Goal: Task Accomplishment & Management: Use online tool/utility

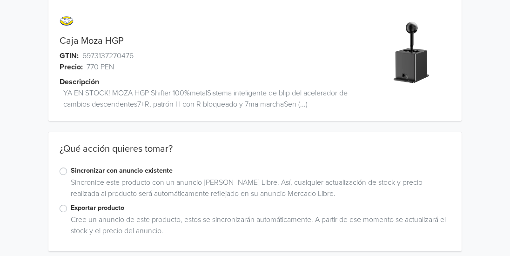
scroll to position [19, 0]
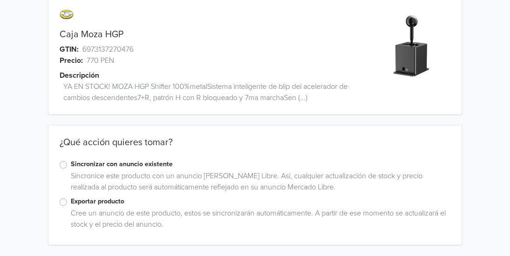
click at [71, 167] on label "Sincronizar con anuncio existente" at bounding box center [261, 164] width 380 height 10
click at [0, 0] on input "Sincronizar con anuncio existente" at bounding box center [0, 0] width 0 height 0
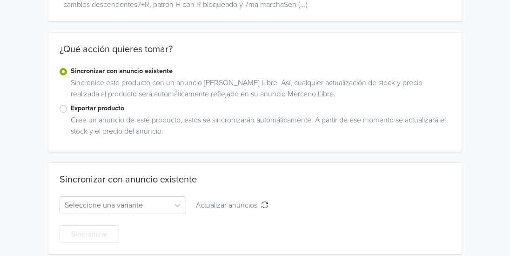
scroll to position [121, 0]
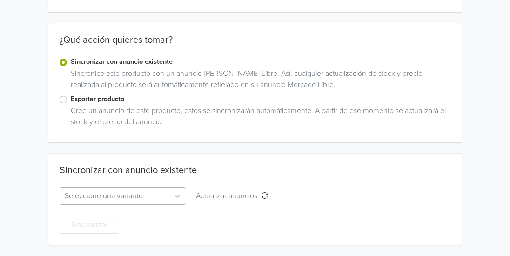
click at [95, 199] on div "Seleccione una variante" at bounding box center [123, 196] width 127 height 18
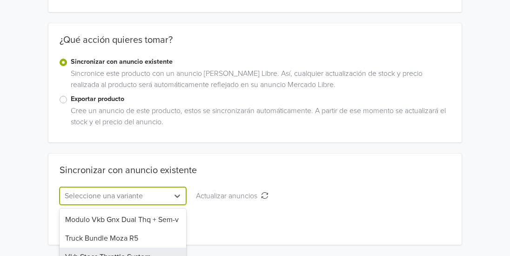
click at [295, 179] on div "Sincronizar con anuncio existente 4 results available. Use Up and Down to choos…" at bounding box center [254, 199] width 413 height 69
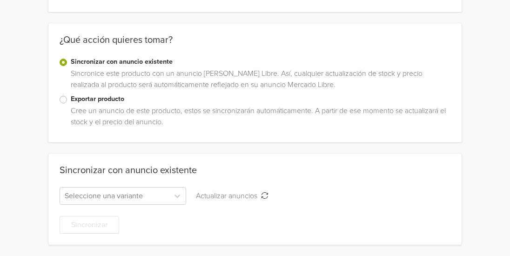
click at [71, 100] on label "Exportar producto" at bounding box center [261, 99] width 380 height 10
click at [0, 0] on input "Exportar producto" at bounding box center [0, 0] width 0 height 0
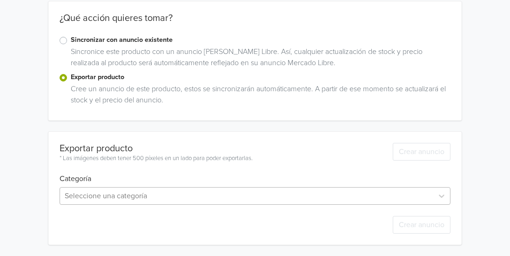
scroll to position [235, 0]
click at [109, 194] on div "Seleccione una categoría" at bounding box center [255, 196] width 391 height 18
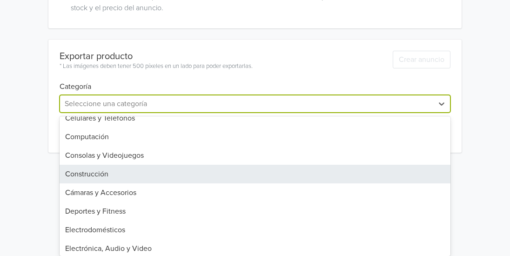
scroll to position [162, 0]
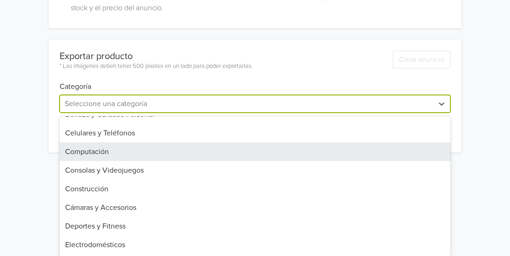
click at [114, 154] on div "Computación" at bounding box center [255, 151] width 391 height 19
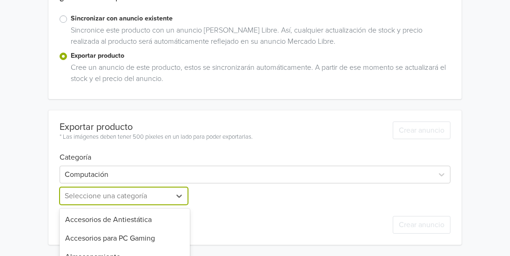
click at [116, 196] on div "19 results available. Use Up and Down to choose options, press Enter to select …" at bounding box center [125, 196] width 130 height 18
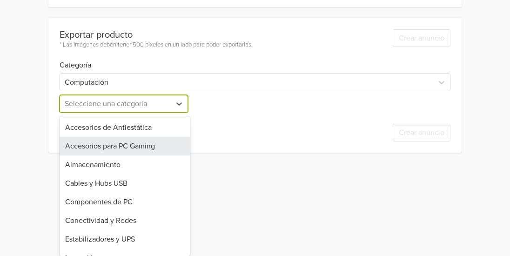
click at [124, 147] on div "Accesorios para PC Gaming" at bounding box center [125, 146] width 130 height 19
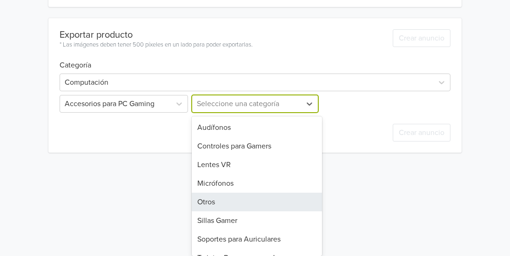
click at [234, 113] on div "8 results available. Use Up and Down to choose options, press Enter to select t…" at bounding box center [255, 104] width 130 height 18
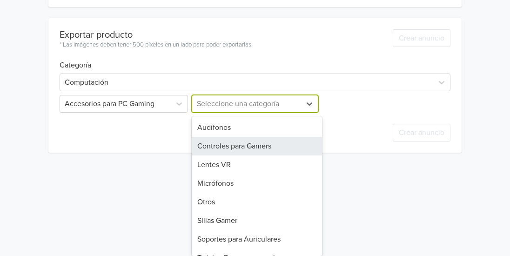
click at [244, 149] on div "Controles para Gamers" at bounding box center [257, 146] width 130 height 19
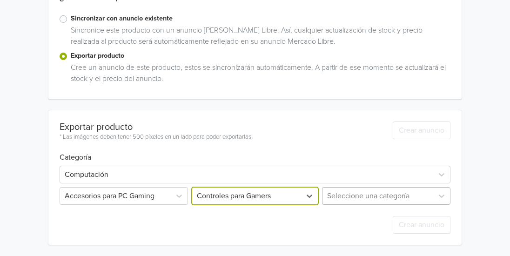
scroll to position [214, 0]
click at [366, 193] on div "Seleccione una categoría" at bounding box center [385, 196] width 130 height 18
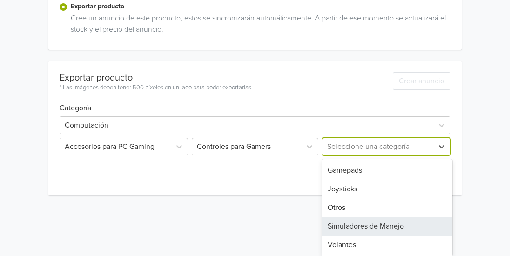
click at [374, 228] on div "Simuladores de Manejo" at bounding box center [387, 226] width 130 height 19
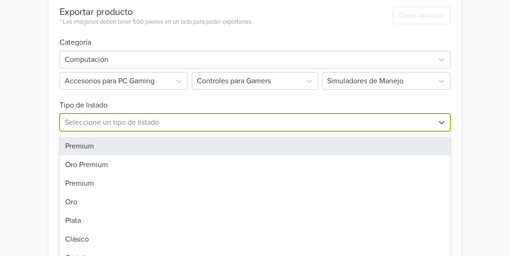
click at [120, 131] on div "7 results available. Use Up and Down to choose options, press Enter to select t…" at bounding box center [255, 123] width 391 height 18
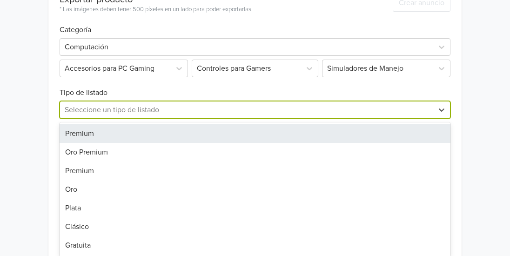
scroll to position [296, 0]
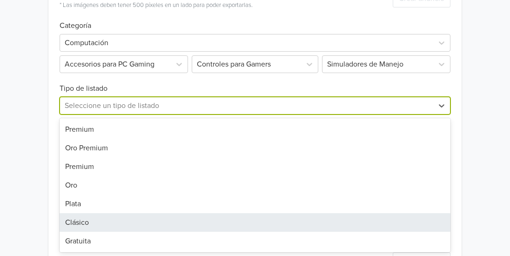
click at [86, 224] on div "Clásico" at bounding box center [255, 222] width 391 height 19
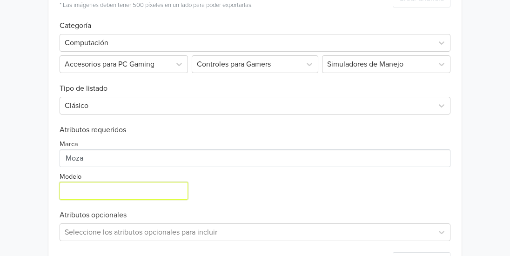
click at [99, 195] on input "Modelo" at bounding box center [124, 191] width 128 height 18
click at [99, 196] on input "Modelo" at bounding box center [124, 191] width 128 height 18
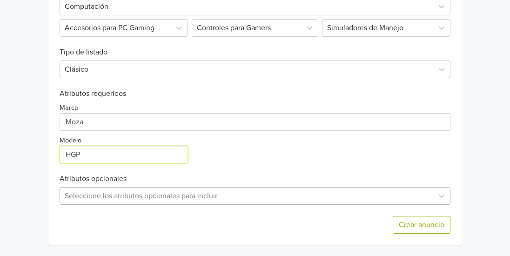
type input "HGP"
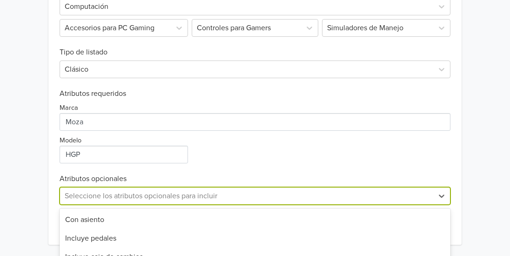
scroll to position [425, 0]
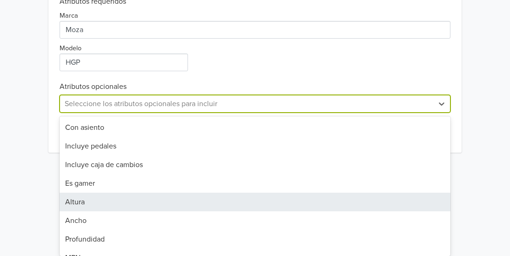
click at [114, 113] on div "31 results available. Use Up and Down to choose options, press Enter to select …" at bounding box center [255, 104] width 391 height 18
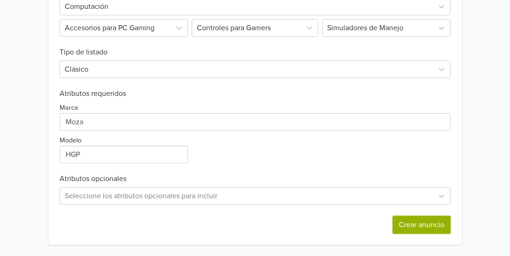
click at [429, 223] on button "Crear anuncio" at bounding box center [422, 225] width 58 height 18
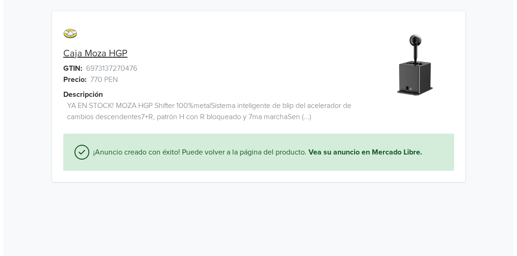
scroll to position [0, 0]
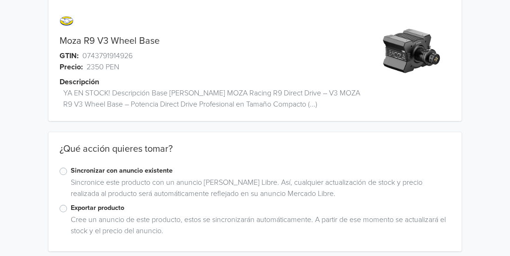
scroll to position [19, 0]
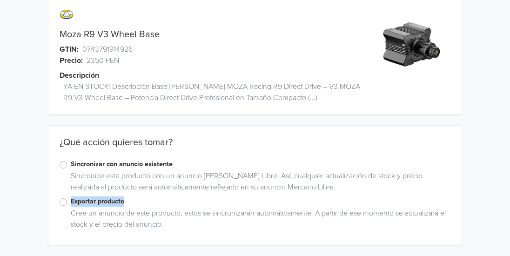
click at [64, 198] on div "Exportar producto" at bounding box center [255, 201] width 391 height 11
click at [71, 205] on label "Exportar producto" at bounding box center [261, 201] width 380 height 10
click at [0, 0] on input "Exportar producto" at bounding box center [0, 0] width 0 height 0
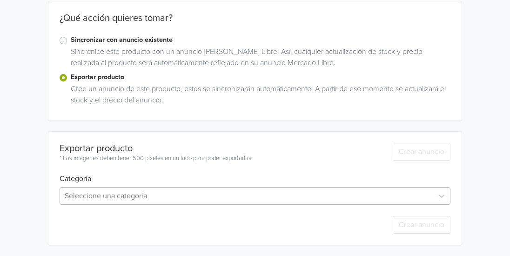
click at [124, 194] on div "Seleccione una categoría" at bounding box center [255, 196] width 391 height 18
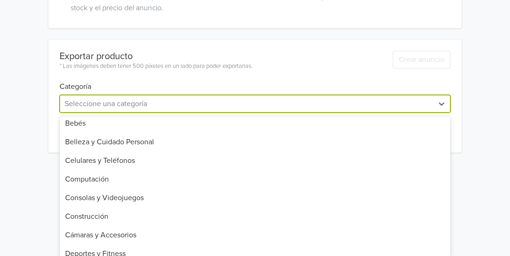
scroll to position [140, 0]
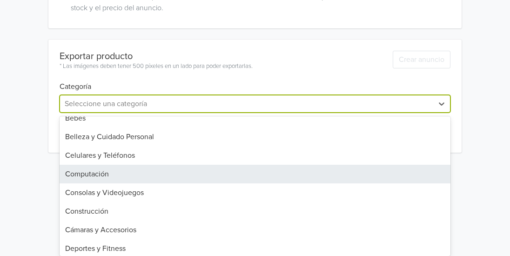
click at [115, 175] on div "Computación" at bounding box center [255, 174] width 391 height 19
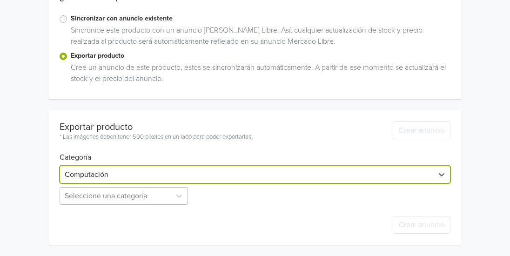
scroll to position [257, 0]
click at [102, 199] on div "Seleccione una categoría" at bounding box center [125, 196] width 130 height 18
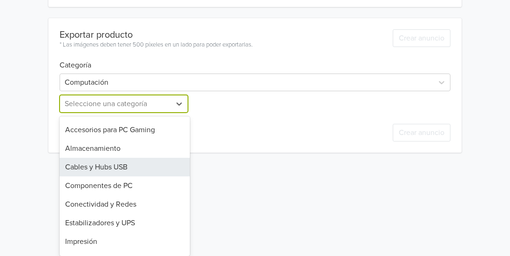
scroll to position [0, 0]
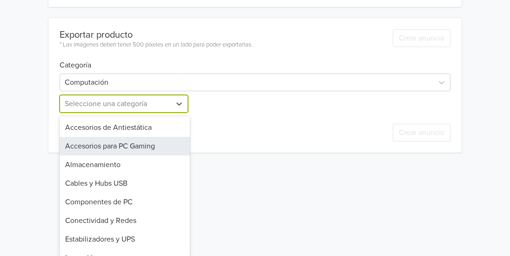
click at [116, 147] on div "Accesorios para PC Gaming" at bounding box center [125, 146] width 130 height 19
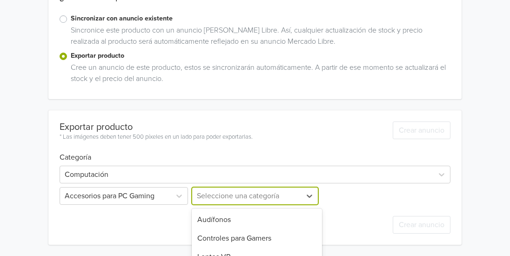
scroll to position [257, 0]
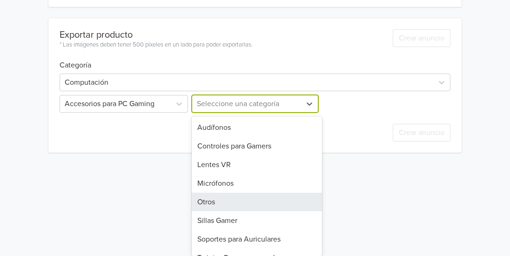
click at [214, 113] on div "8 results available. Use Up and Down to choose options, press Enter to select t…" at bounding box center [255, 104] width 130 height 18
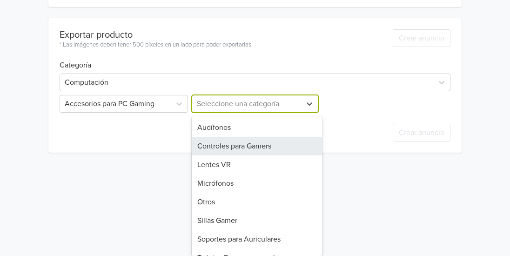
click at [223, 146] on div "Controles para Gamers" at bounding box center [257, 146] width 130 height 19
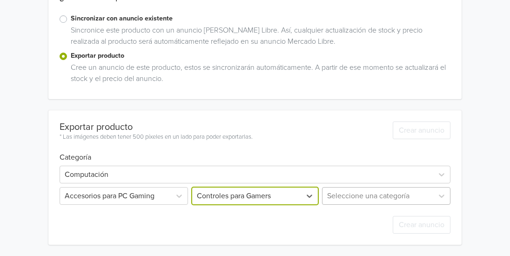
click at [350, 201] on div "Seleccione una categoría" at bounding box center [385, 196] width 130 height 18
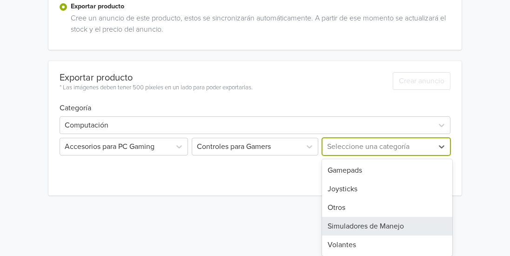
click at [367, 228] on div "Simuladores de Manejo" at bounding box center [387, 226] width 130 height 19
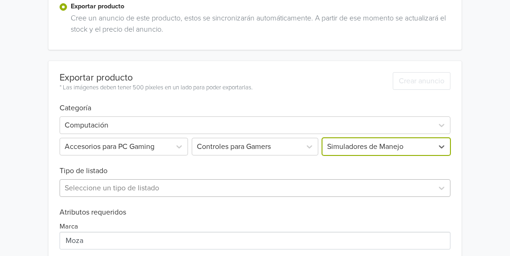
scroll to position [307, 0]
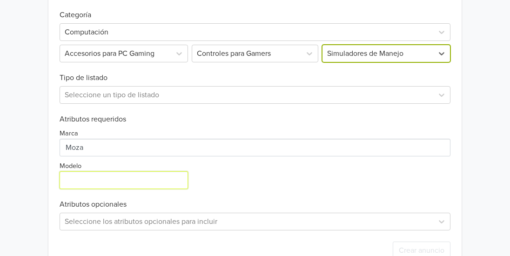
click at [81, 183] on input "Modelo" at bounding box center [124, 180] width 128 height 18
type input "r"
type input "R9 V3"
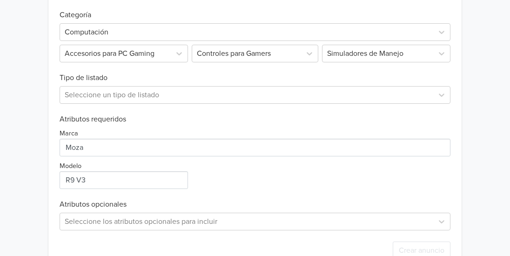
click at [339, 166] on div "Marca Modelo" at bounding box center [255, 156] width 391 height 65
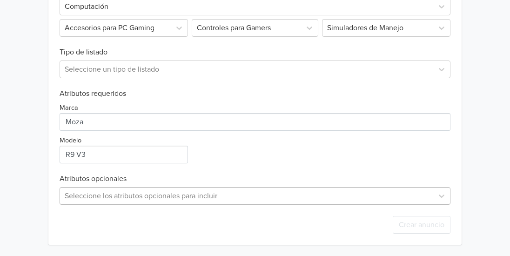
scroll to position [425, 0]
click at [104, 196] on div "Seleccione los atributos opcionales para incluir" at bounding box center [255, 196] width 391 height 18
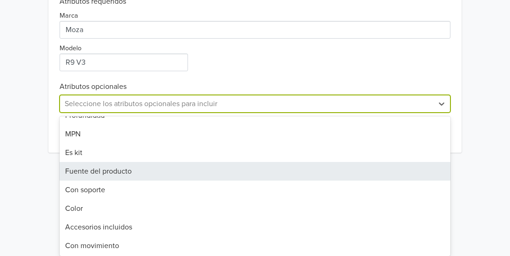
scroll to position [140, 0]
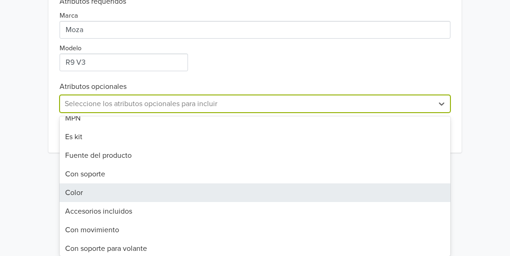
click at [98, 194] on div "Color" at bounding box center [255, 192] width 391 height 19
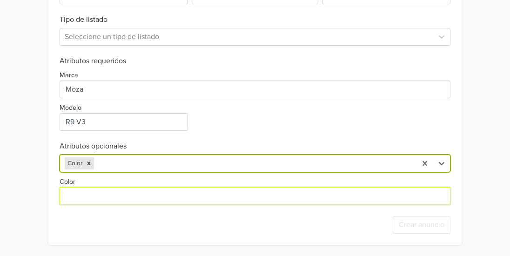
click at [97, 198] on input "Color" at bounding box center [255, 196] width 391 height 18
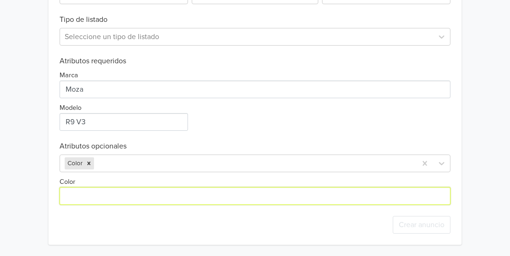
type input "Negro"
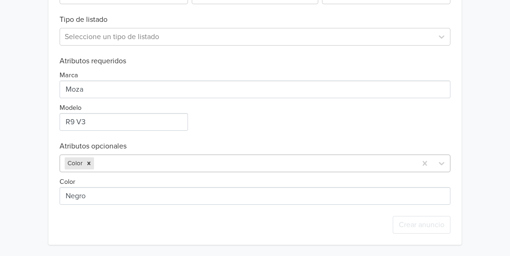
click at [147, 159] on div at bounding box center [254, 163] width 316 height 13
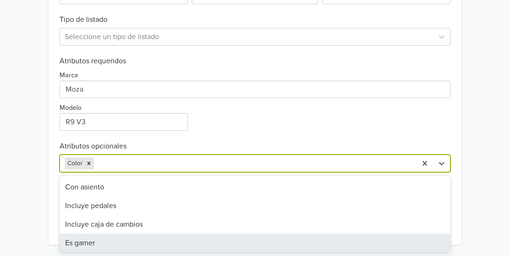
drag, startPoint x: 95, startPoint y: 240, endPoint x: 104, endPoint y: 235, distance: 10.0
click at [95, 241] on div "Es gamer" at bounding box center [255, 243] width 391 height 19
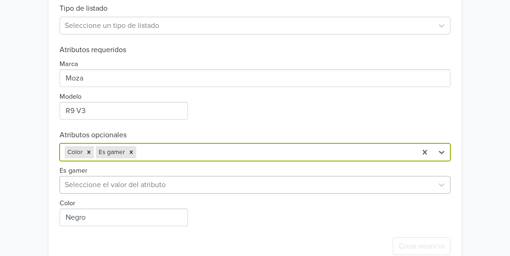
click at [151, 183] on div at bounding box center [247, 184] width 364 height 13
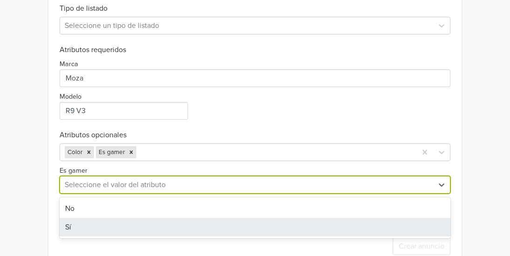
click at [98, 227] on div "Sí" at bounding box center [255, 227] width 391 height 19
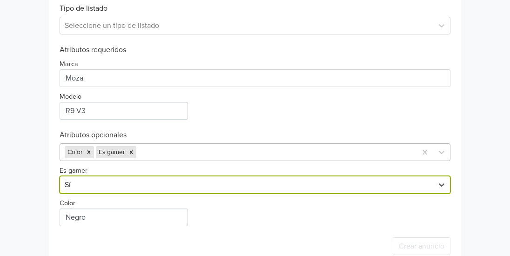
scroll to position [398, 0]
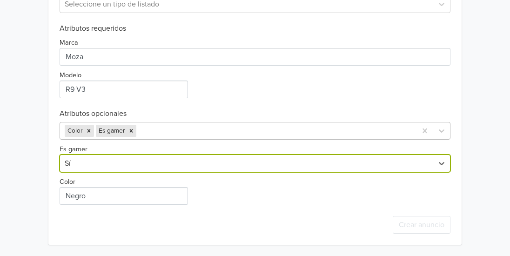
click at [152, 140] on div "Color Es gamer" at bounding box center [255, 131] width 391 height 18
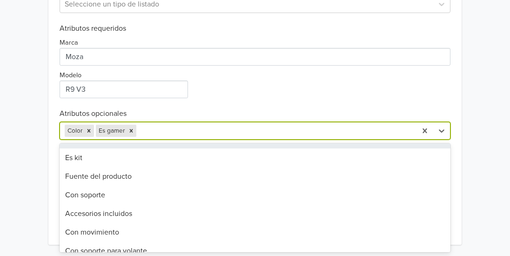
scroll to position [140, 0]
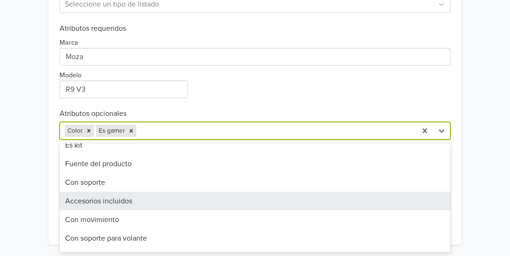
click at [120, 201] on div "Accesorios incluidos" at bounding box center [255, 201] width 391 height 19
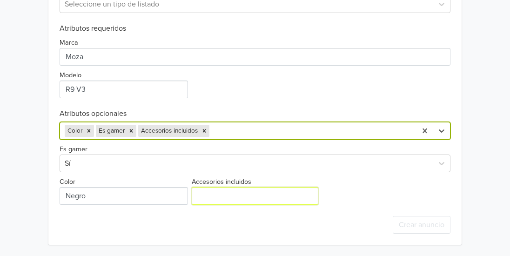
click at [216, 199] on input "Accesorios incluidos" at bounding box center [255, 196] width 127 height 18
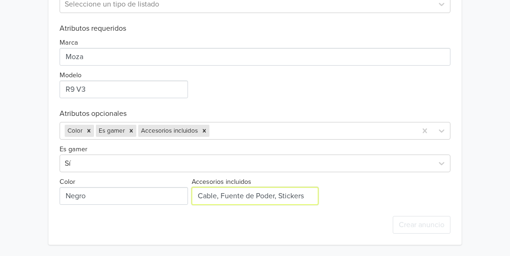
type input "Cable, Fuente de Poder, Stickers"
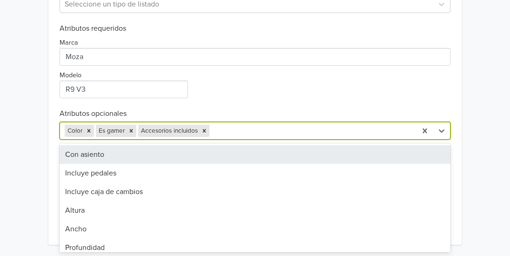
click at [222, 132] on div at bounding box center [311, 130] width 201 height 13
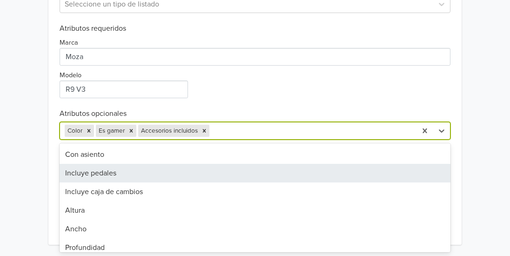
click at [140, 171] on div "Incluye pedales" at bounding box center [255, 173] width 391 height 19
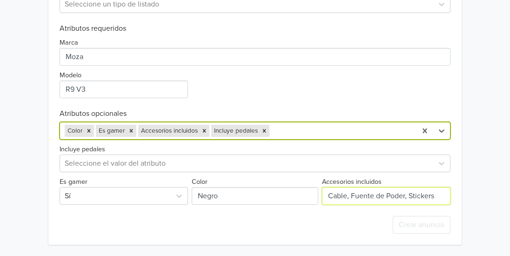
click at [355, 199] on input "Accesorios incluidos" at bounding box center [386, 196] width 128 height 18
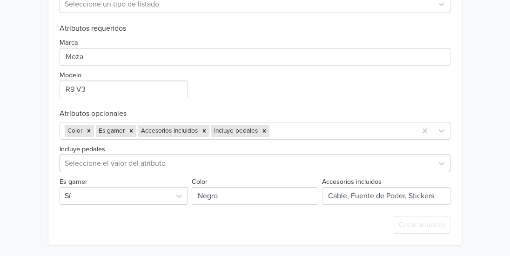
click at [113, 165] on div at bounding box center [247, 163] width 364 height 13
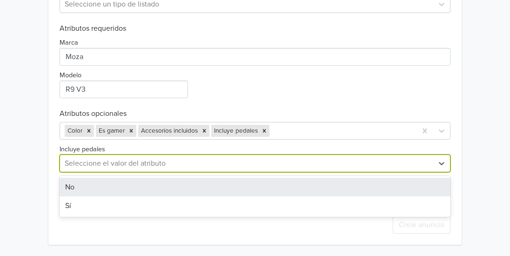
click at [86, 190] on div "No" at bounding box center [255, 187] width 391 height 19
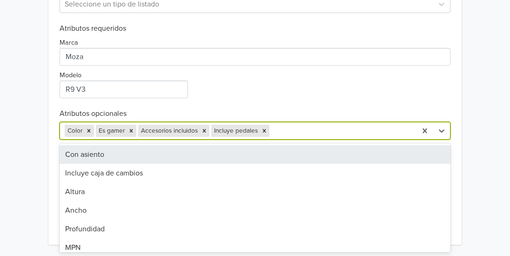
click at [291, 133] on div at bounding box center [341, 130] width 141 height 13
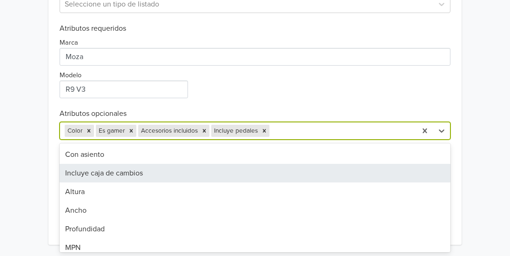
click at [172, 174] on div "Incluye caja de cambios" at bounding box center [255, 173] width 391 height 19
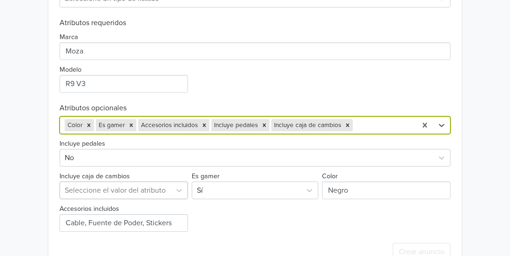
click at [120, 191] on div at bounding box center [115, 190] width 101 height 13
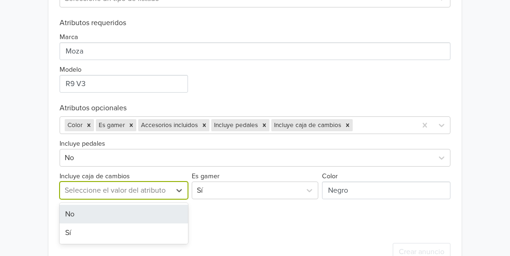
click at [104, 217] on div "No" at bounding box center [124, 214] width 128 height 19
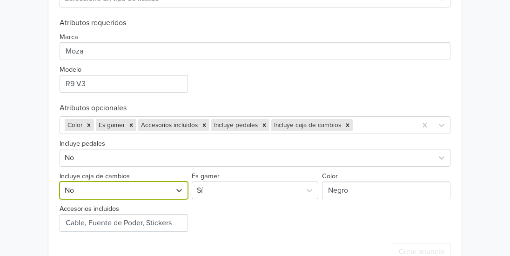
click at [356, 122] on div "Color Es gamer Accesorios incluidos Incluye pedales Incluye caja de cambios" at bounding box center [255, 125] width 391 height 18
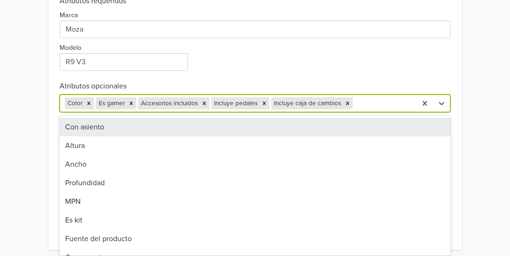
scroll to position [428, 0]
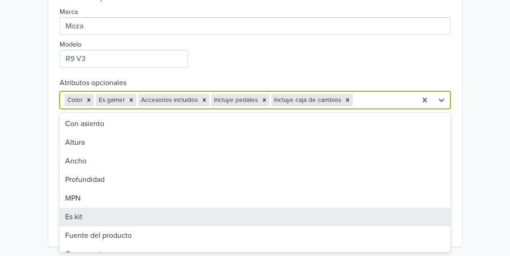
click at [135, 220] on div "Es kit" at bounding box center [255, 216] width 391 height 19
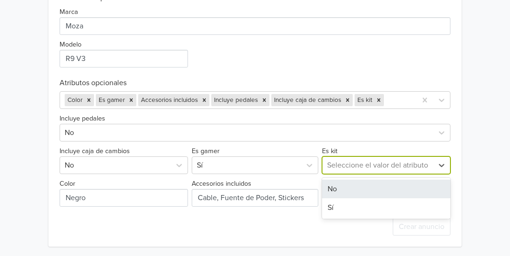
click at [350, 167] on div at bounding box center [377, 165] width 101 height 13
click at [338, 190] on div "No" at bounding box center [386, 189] width 128 height 19
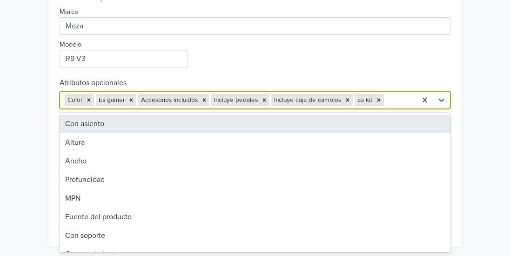
click at [401, 101] on div at bounding box center [399, 100] width 26 height 13
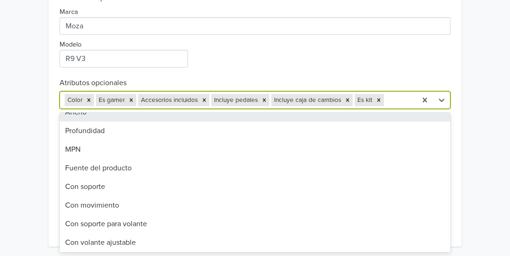
scroll to position [93, 0]
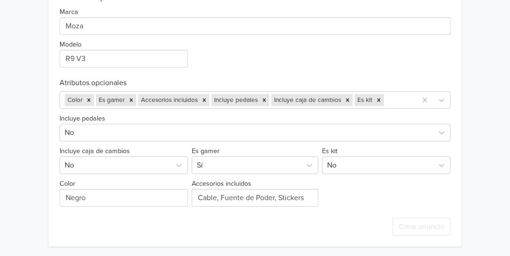
click at [421, 55] on div "Marca Modelo" at bounding box center [255, 34] width 391 height 65
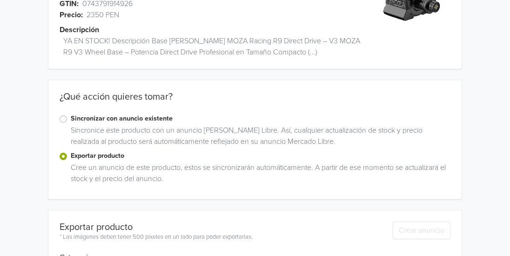
scroll to position [0, 0]
